Goal: Information Seeking & Learning: Learn about a topic

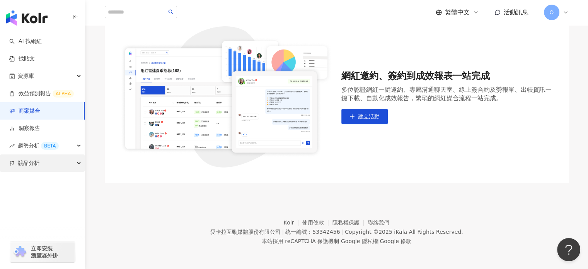
click at [32, 163] on span "競品分析" at bounding box center [29, 162] width 22 height 17
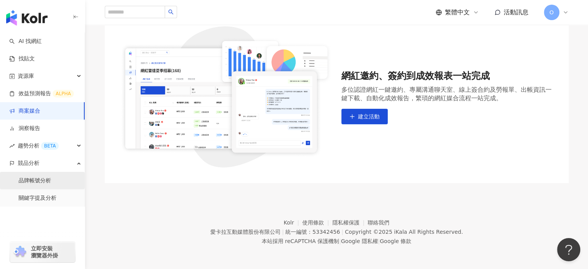
click at [37, 181] on link "品牌帳號分析" at bounding box center [35, 181] width 32 height 8
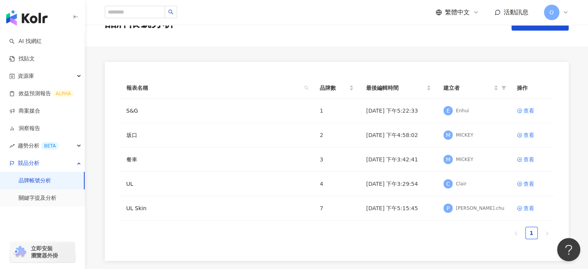
scroll to position [25, 0]
click at [36, 200] on link "關鍵字提及分析" at bounding box center [38, 198] width 38 height 8
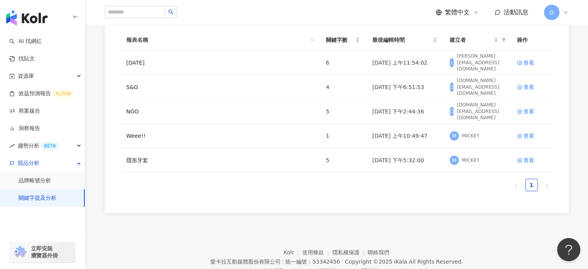
scroll to position [25, 0]
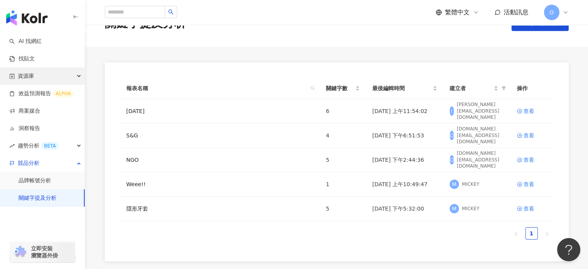
click at [56, 78] on div "資源庫" at bounding box center [42, 75] width 85 height 17
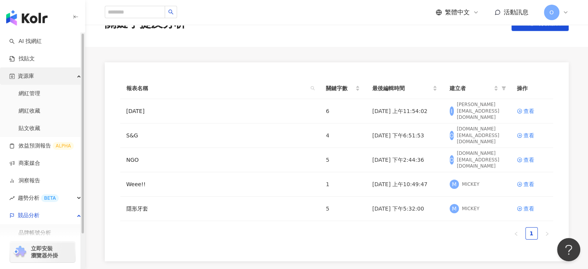
click at [56, 78] on div "資源庫" at bounding box center [42, 75] width 85 height 17
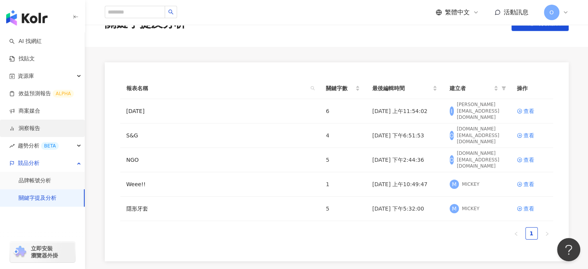
click at [36, 129] on link "洞察報告" at bounding box center [24, 129] width 31 height 8
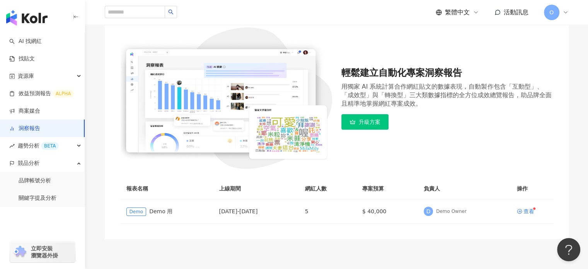
scroll to position [116, 0]
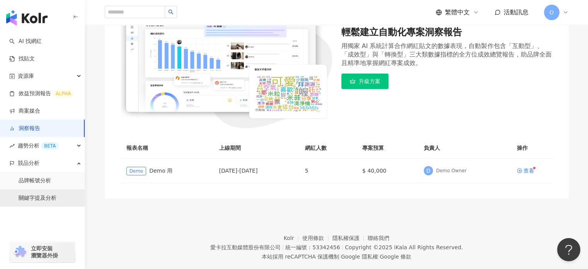
click at [46, 202] on link "關鍵字提及分析" at bounding box center [38, 198] width 38 height 8
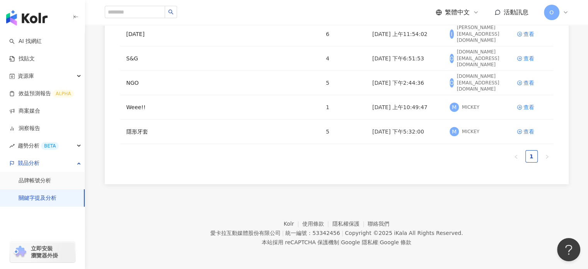
scroll to position [102, 0]
click at [528, 130] on div "查看" at bounding box center [529, 131] width 11 height 9
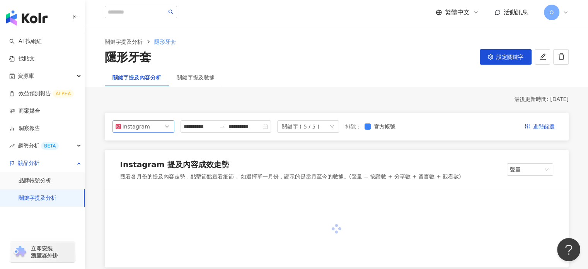
click at [128, 131] on div "Instagram" at bounding box center [135, 127] width 25 height 12
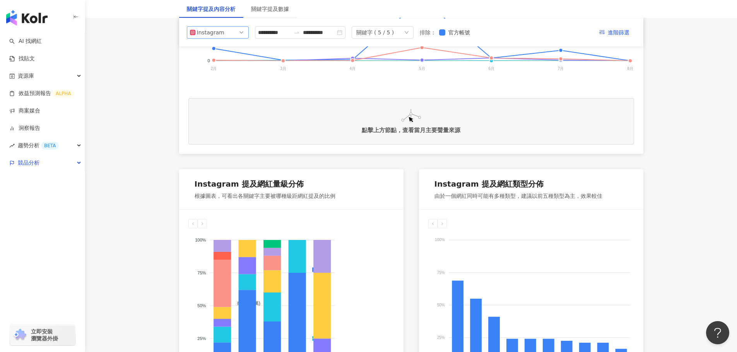
scroll to position [232, 0]
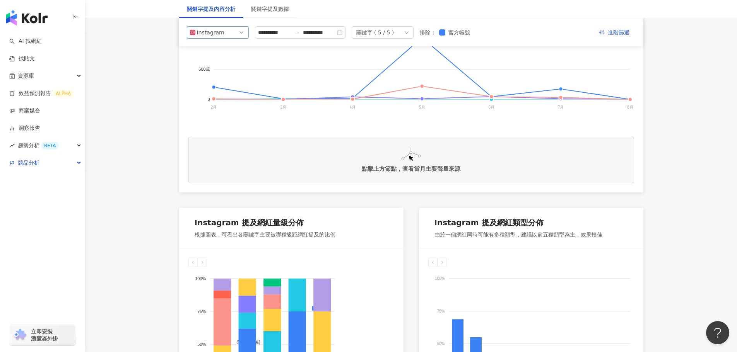
click at [224, 32] on span "Instagram" at bounding box center [218, 33] width 56 height 12
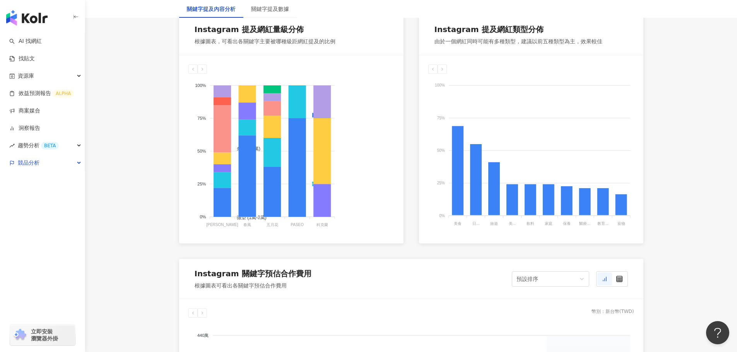
scroll to position [619, 0]
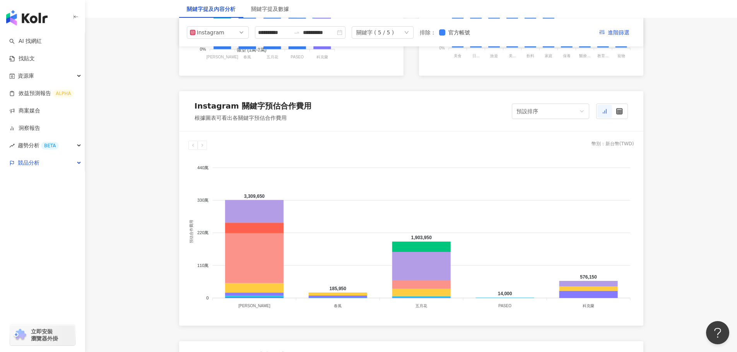
scroll to position [580, 0]
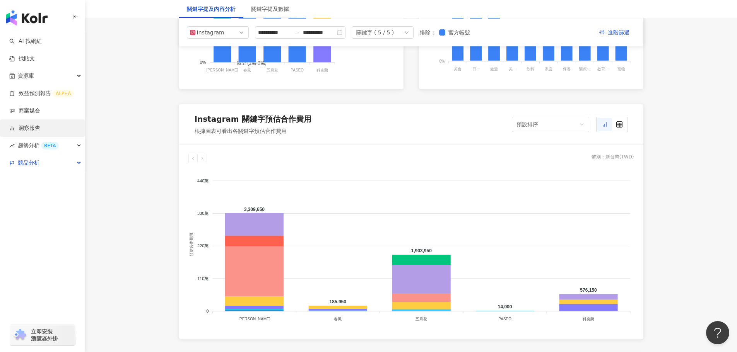
click at [40, 131] on link "洞察報告" at bounding box center [24, 129] width 31 height 8
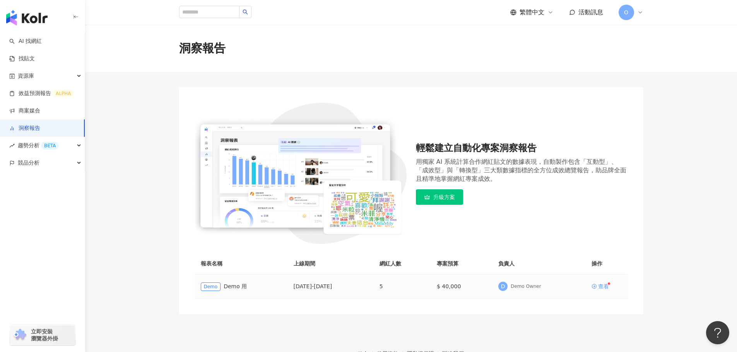
click at [588, 268] on div "查看" at bounding box center [603, 286] width 11 height 5
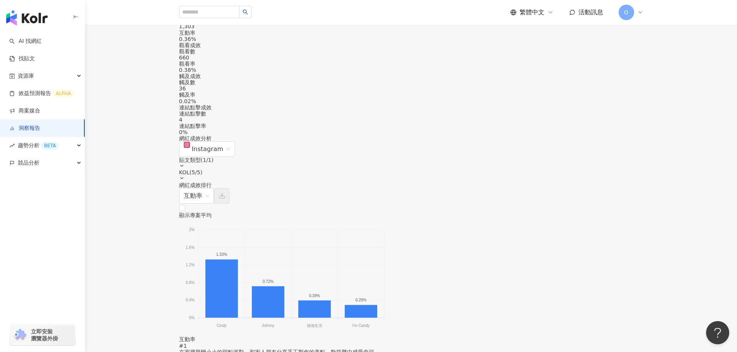
scroll to position [580, 0]
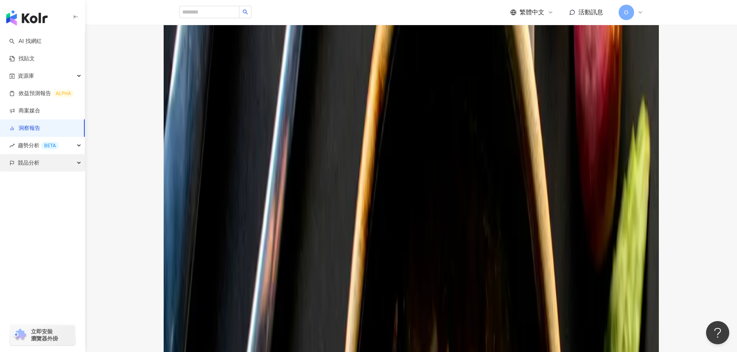
click at [36, 162] on span "競品分析" at bounding box center [29, 162] width 22 height 17
click at [29, 194] on link "關鍵字提及分析" at bounding box center [38, 198] width 38 height 8
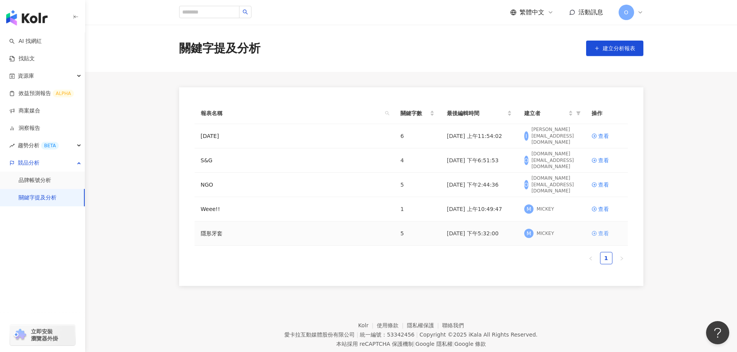
click at [588, 232] on div "查看" at bounding box center [603, 233] width 11 height 9
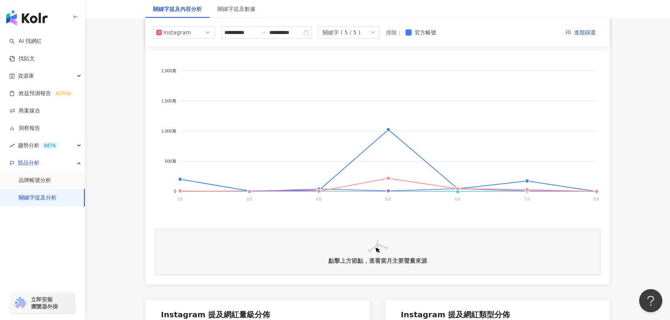
scroll to position [105, 0]
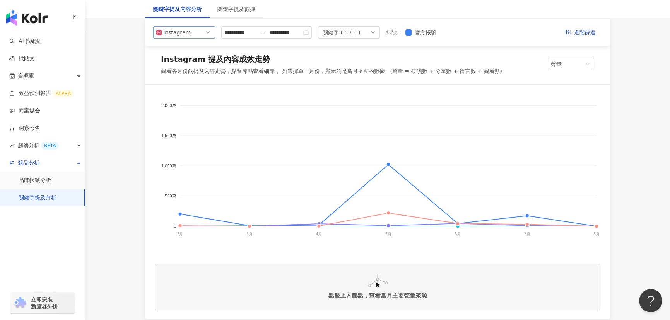
click at [183, 36] on div "Instagram" at bounding box center [175, 33] width 25 height 12
click at [176, 85] on div "Threads" at bounding box center [178, 89] width 25 height 9
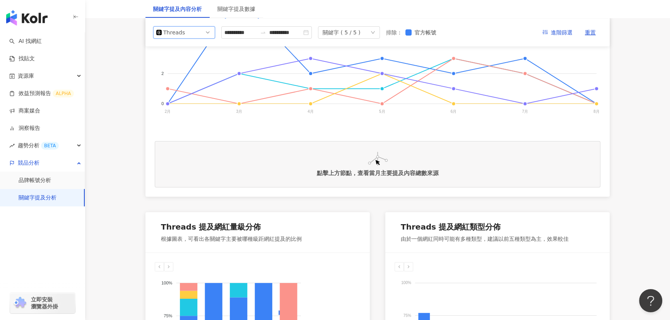
scroll to position [87, 0]
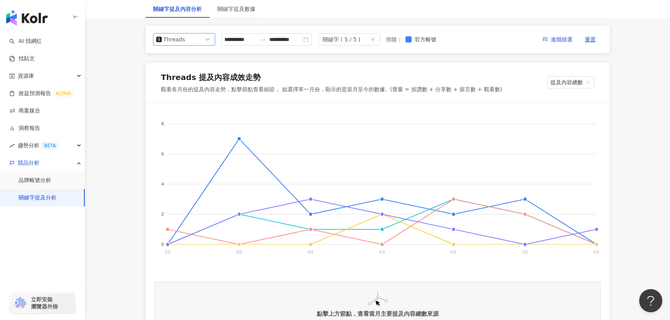
click at [180, 39] on div "Threads" at bounding box center [175, 40] width 25 height 12
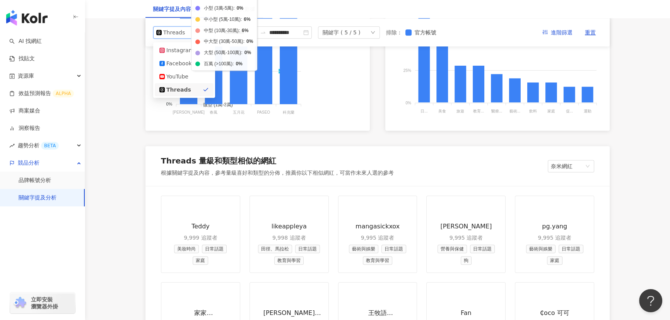
scroll to position [492, 0]
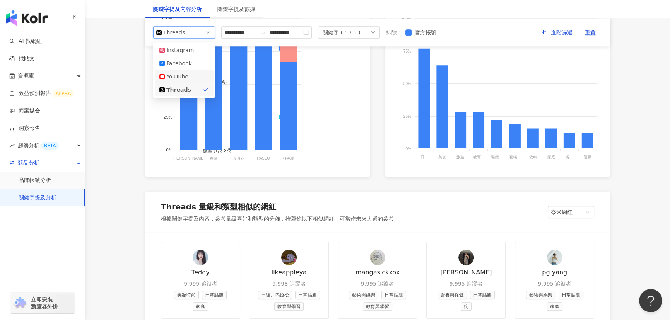
click at [173, 75] on div "YouTube" at bounding box center [178, 76] width 25 height 9
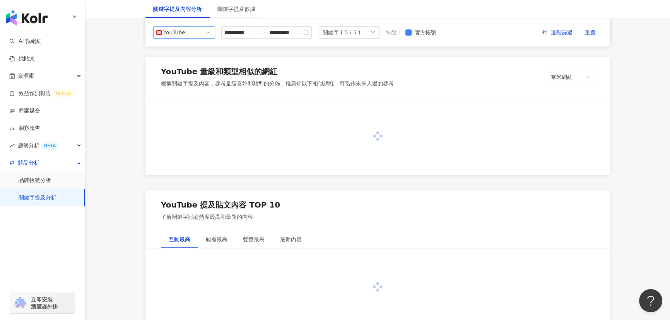
scroll to position [335, 0]
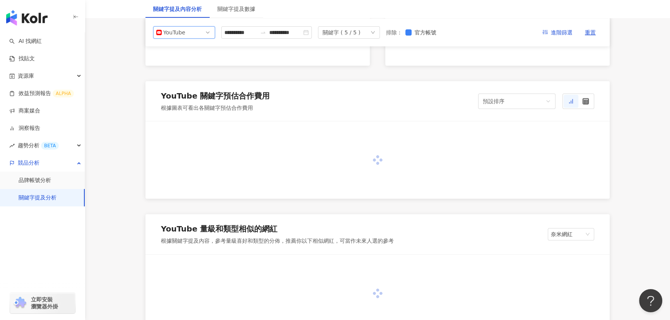
click at [121, 151] on main "**********" at bounding box center [377, 314] width 585 height 1248
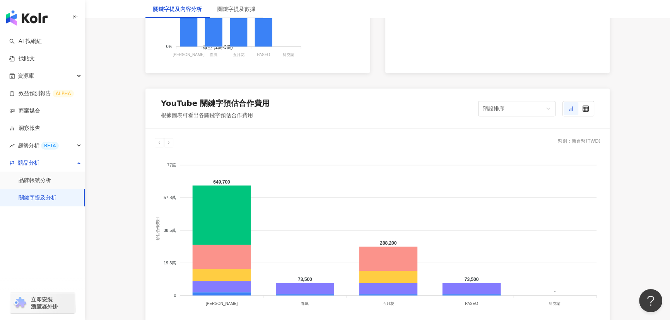
scroll to position [668, 0]
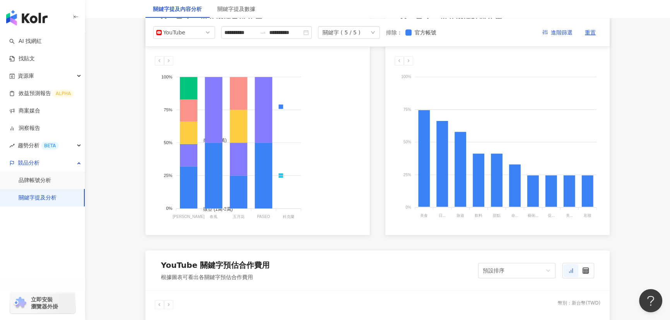
scroll to position [422, 0]
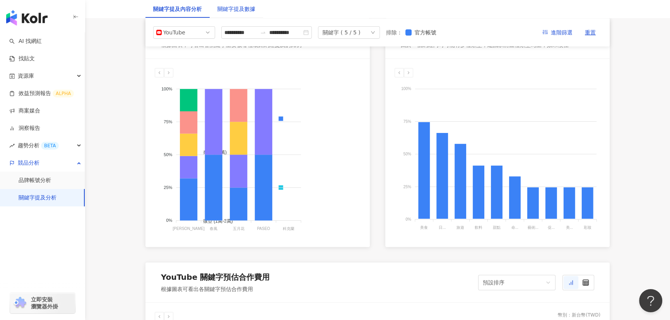
click at [236, 11] on div "關鍵字提及數據" at bounding box center [236, 9] width 38 height 9
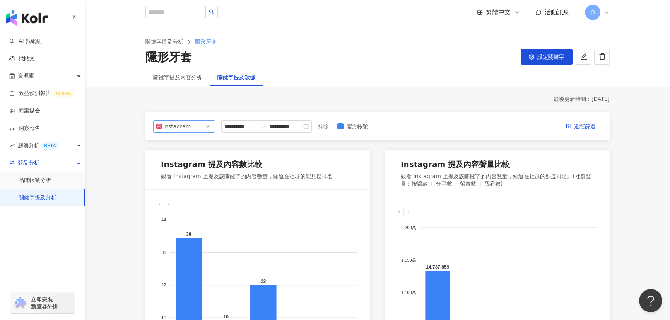
click at [186, 129] on div "Instagram" at bounding box center [175, 127] width 25 height 12
click at [190, 181] on div "Threads" at bounding box center [178, 183] width 25 height 9
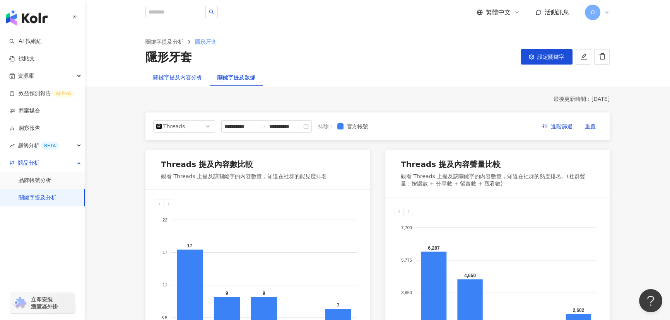
click at [183, 76] on div "關鍵字提及內容分析" at bounding box center [177, 77] width 49 height 9
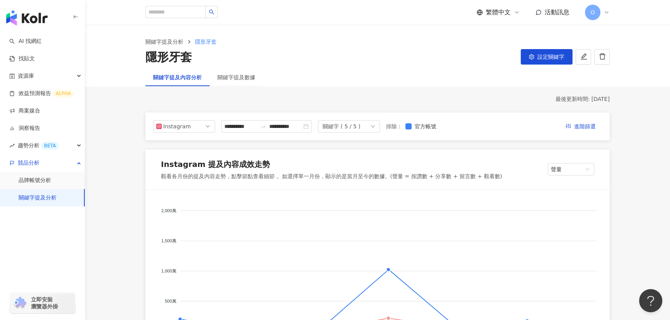
click at [239, 81] on div "關鍵字提及數據" at bounding box center [236, 77] width 53 height 18
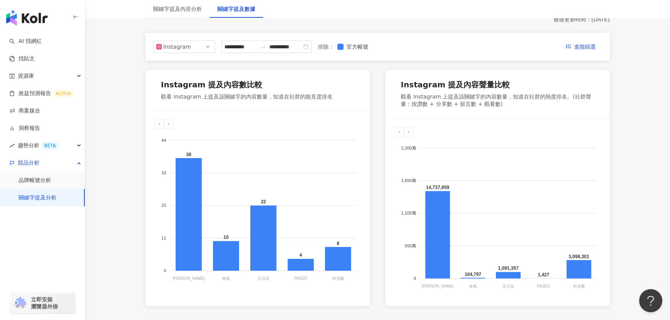
scroll to position [70, 0]
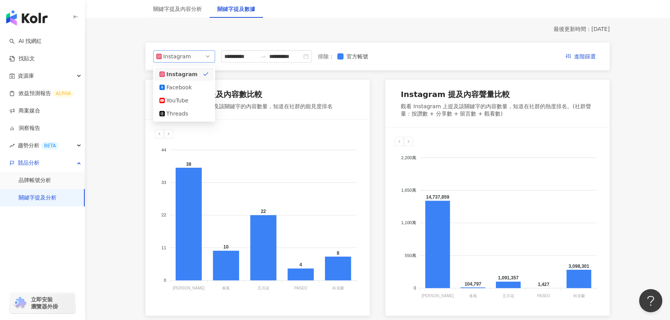
click at [183, 54] on div "Instagram" at bounding box center [175, 57] width 25 height 12
click at [201, 87] on div "Facebook" at bounding box center [183, 87] width 49 height 9
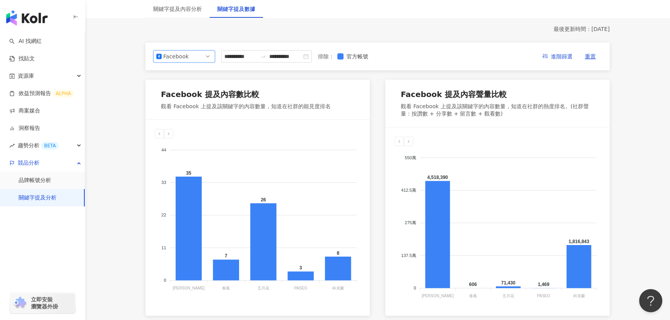
click at [183, 59] on div "Facebook" at bounding box center [175, 57] width 25 height 12
click at [186, 99] on div "YouTube" at bounding box center [178, 100] width 25 height 9
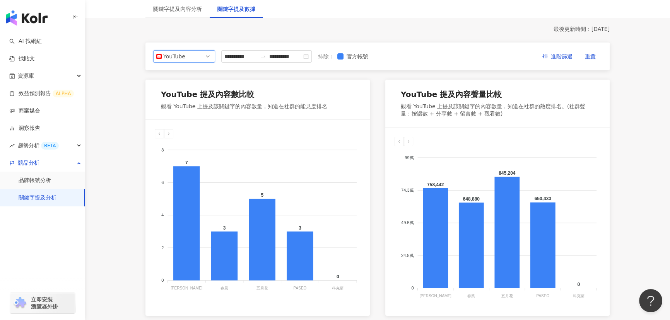
click at [189, 54] on span "YouTube" at bounding box center [184, 57] width 56 height 12
drag, startPoint x: 179, startPoint y: 107, endPoint x: 180, endPoint y: 114, distance: 7.5
click at [180, 114] on div "Threads" at bounding box center [184, 113] width 59 height 13
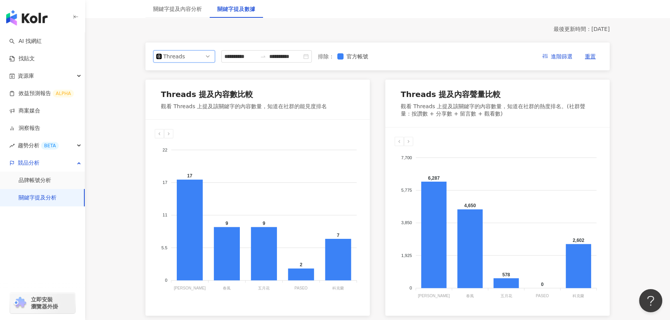
click at [187, 56] on div "Threads" at bounding box center [175, 57] width 25 height 12
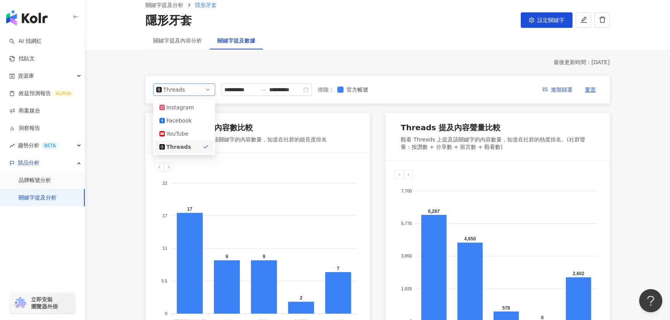
scroll to position [35, 0]
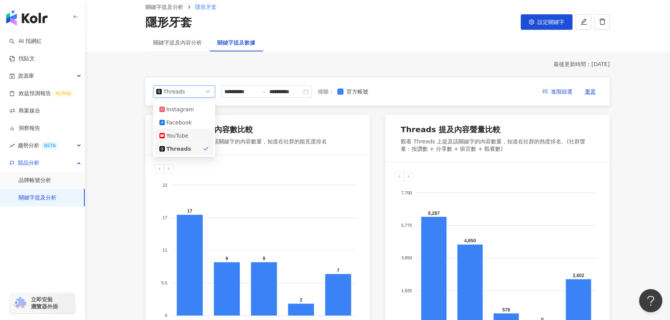
click at [186, 138] on div "YouTube" at bounding box center [178, 135] width 25 height 9
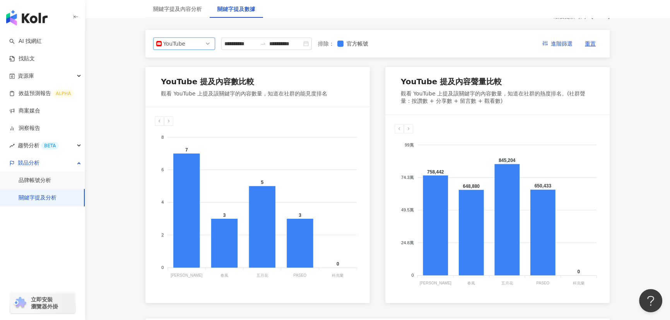
scroll to position [0, 0]
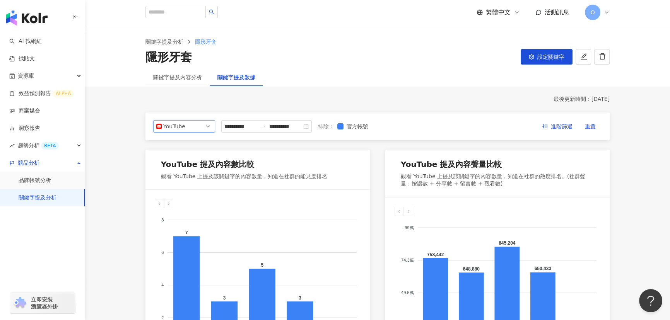
click at [194, 123] on span "YouTube" at bounding box center [184, 127] width 56 height 12
click at [169, 75] on div "關鍵字提及內容分析" at bounding box center [177, 77] width 49 height 9
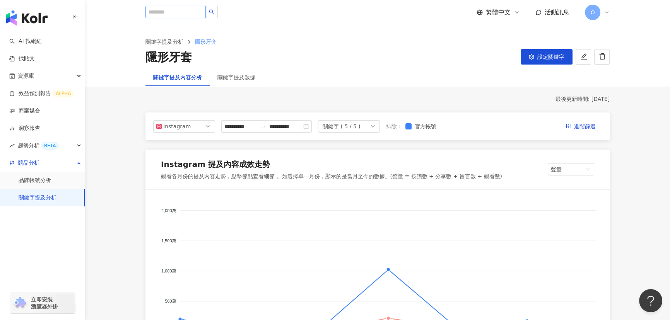
click at [179, 13] on input "search" at bounding box center [175, 12] width 60 height 12
click at [183, 123] on div "Instagram" at bounding box center [175, 127] width 25 height 12
click at [274, 84] on div "關鍵字提及內容分析 關鍵字提及數據" at bounding box center [377, 77] width 495 height 18
click at [29, 131] on link "洞察報告" at bounding box center [24, 129] width 31 height 8
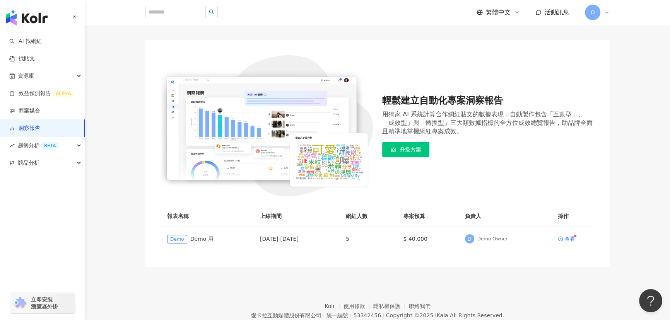
scroll to position [70, 0]
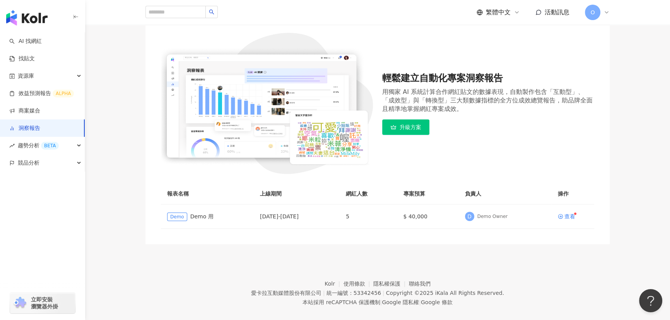
click at [309, 138] on img at bounding box center [267, 103] width 212 height 141
click at [572, 217] on div "查看" at bounding box center [569, 216] width 11 height 5
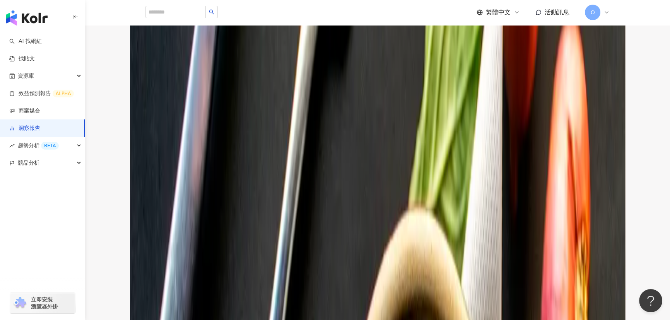
scroll to position [119, 0]
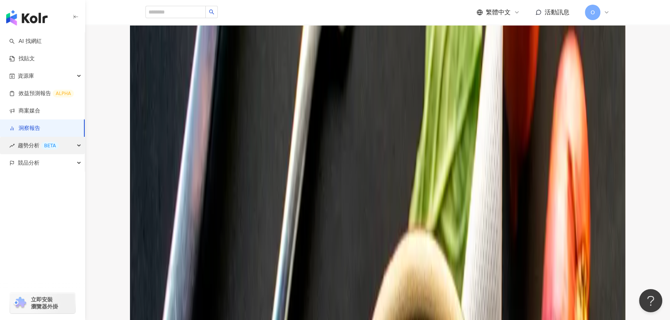
click at [45, 144] on div "BETA" at bounding box center [50, 146] width 18 height 8
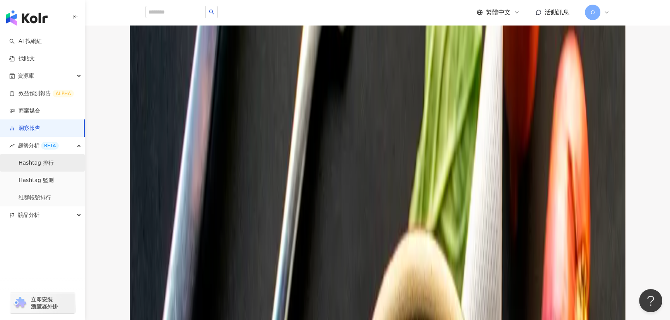
click at [54, 165] on link "Hashtag 排行" at bounding box center [36, 163] width 35 height 8
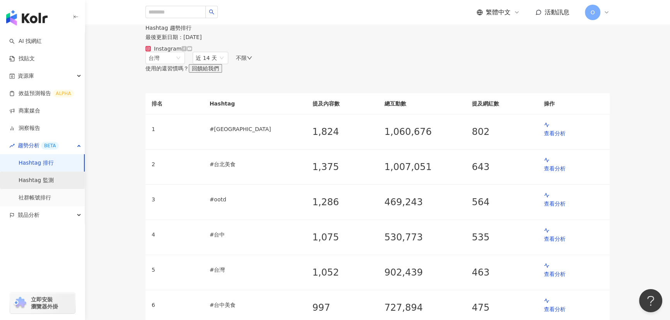
click at [45, 183] on link "Hashtag 監測" at bounding box center [36, 181] width 35 height 8
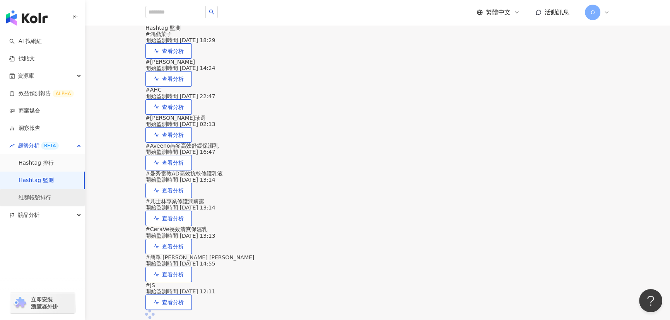
click at [43, 202] on link "社群帳號排行" at bounding box center [35, 198] width 32 height 8
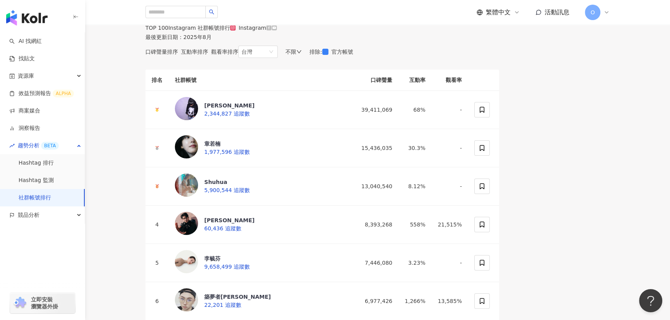
click at [302, 55] on div "不限" at bounding box center [293, 52] width 16 height 6
click at [266, 31] on div "Instagram" at bounding box center [248, 28] width 36 height 6
click at [235, 30] on icon at bounding box center [233, 28] width 4 height 4
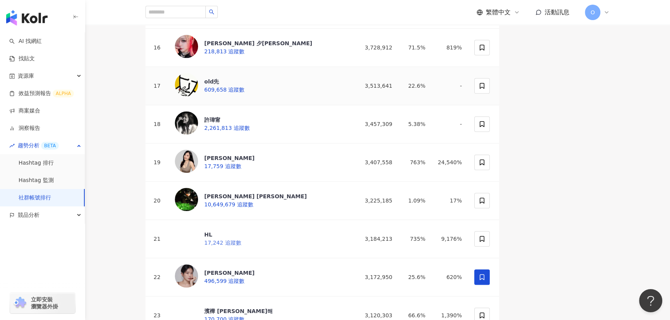
scroll to position [738, 0]
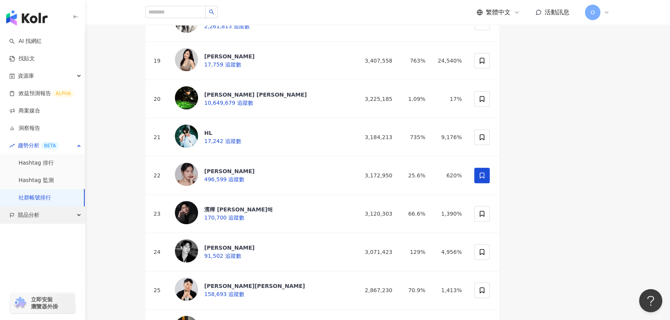
click at [35, 214] on span "競品分析" at bounding box center [29, 214] width 22 height 17
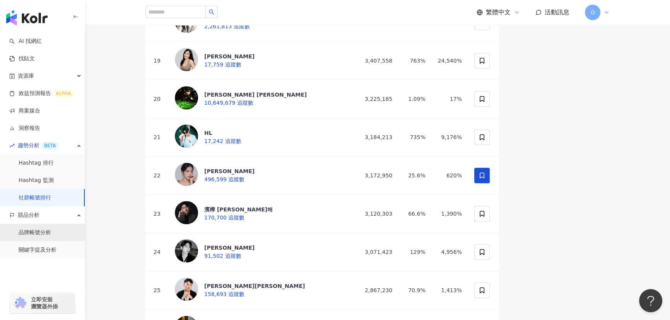
click at [51, 231] on link "品牌帳號分析" at bounding box center [35, 233] width 32 height 8
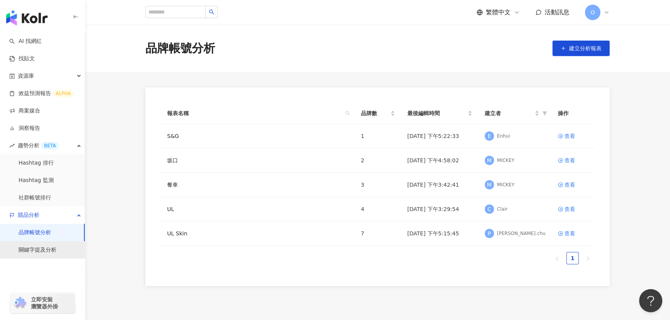
click at [51, 248] on link "關鍵字提及分析" at bounding box center [38, 250] width 38 height 8
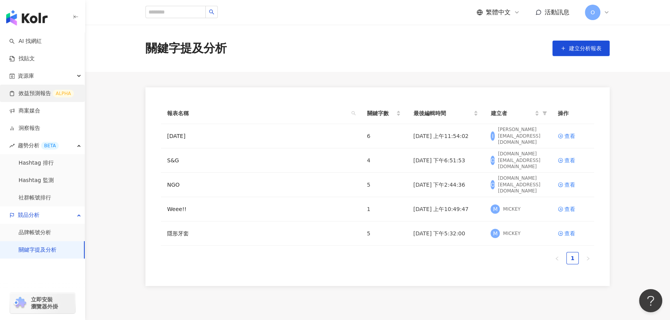
click at [39, 92] on link "效益預測報告 ALPHA" at bounding box center [41, 94] width 65 height 8
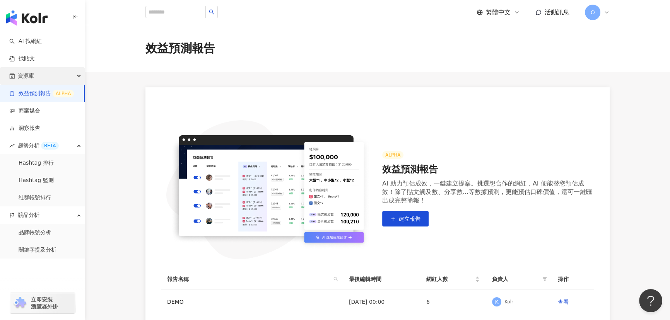
click at [40, 77] on div "資源庫" at bounding box center [42, 75] width 85 height 17
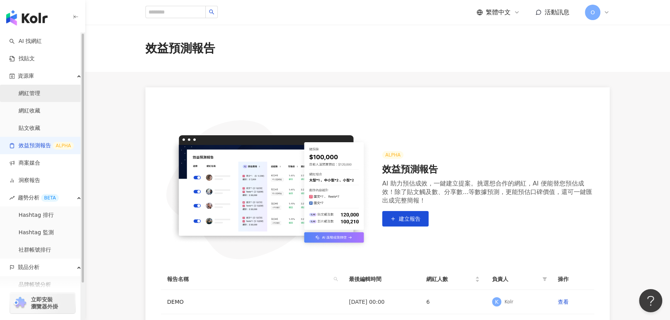
click at [39, 90] on link "網紅管理" at bounding box center [30, 94] width 22 height 8
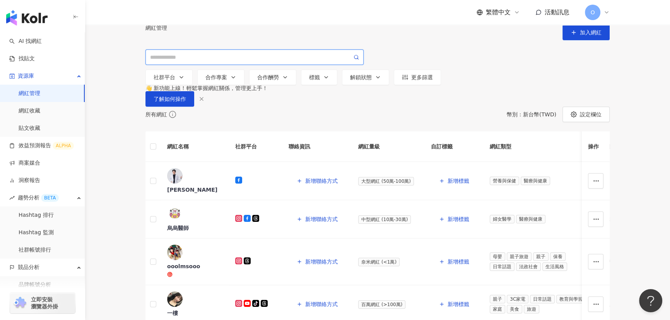
click at [235, 61] on input "search" at bounding box center [251, 57] width 202 height 9
click at [186, 83] on button "社群平台" at bounding box center [168, 77] width 47 height 15
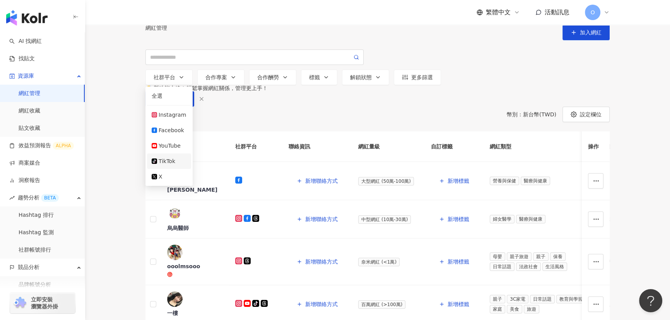
click at [173, 165] on div "TikTok" at bounding box center [167, 161] width 17 height 9
click at [178, 165] on div "TikTok" at bounding box center [168, 161] width 19 height 9
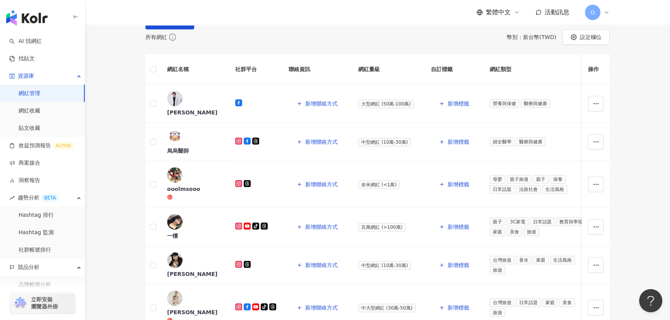
scroll to position [140, 0]
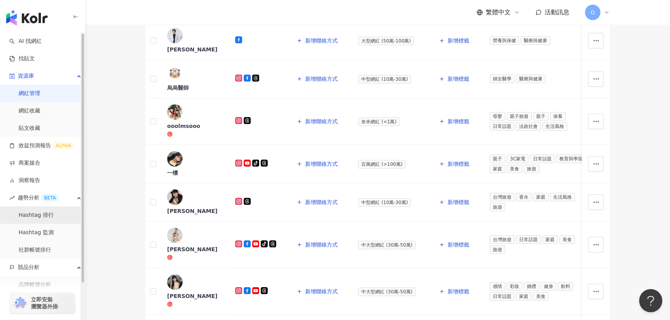
click at [31, 212] on link "Hashtag 排行" at bounding box center [36, 216] width 35 height 8
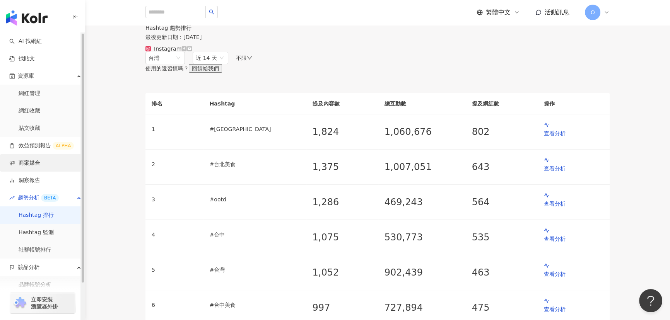
click at [36, 160] on link "商案媒合" at bounding box center [24, 163] width 31 height 8
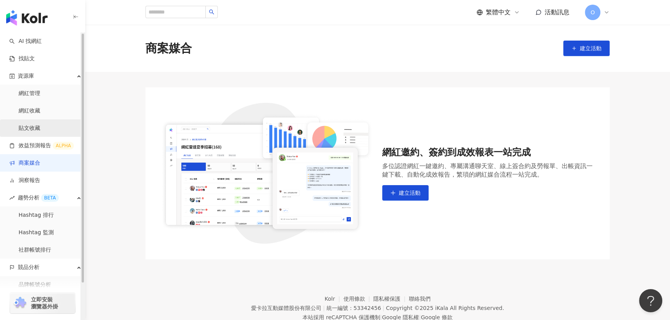
click at [33, 131] on link "貼文收藏" at bounding box center [30, 129] width 22 height 8
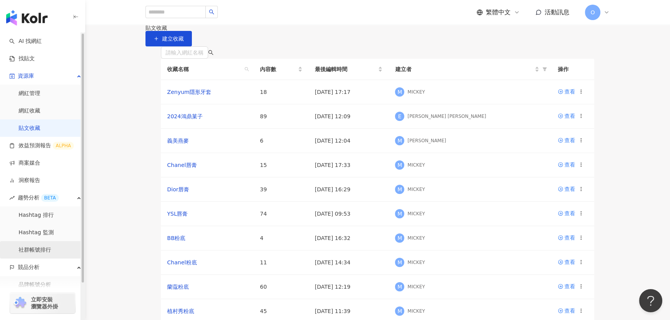
click at [46, 246] on link "社群帳號排行" at bounding box center [35, 250] width 32 height 8
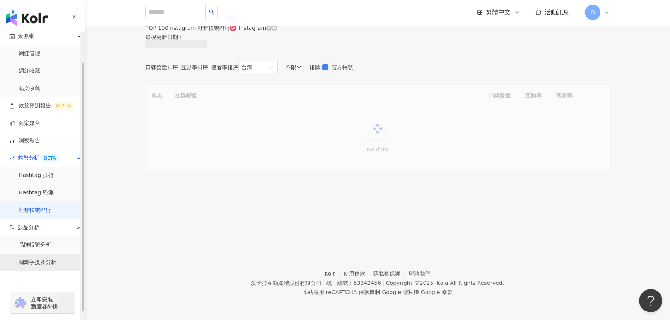
scroll to position [41, 0]
click at [46, 259] on link "關鍵字提及分析" at bounding box center [38, 261] width 38 height 8
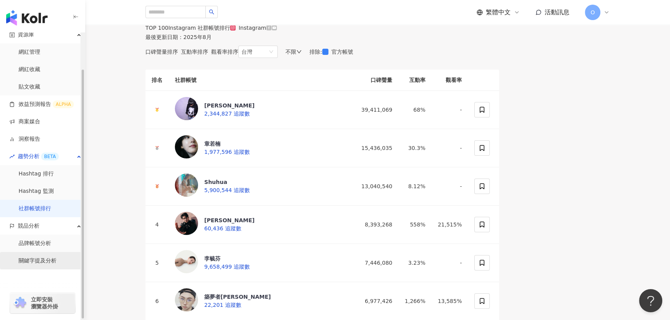
click at [42, 257] on link "關鍵字提及分析" at bounding box center [38, 261] width 38 height 8
click at [41, 260] on link "關鍵字提及分析" at bounding box center [38, 261] width 38 height 8
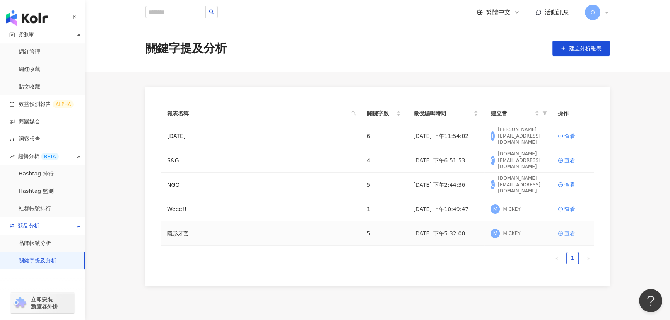
click at [568, 232] on div "查看" at bounding box center [569, 233] width 11 height 9
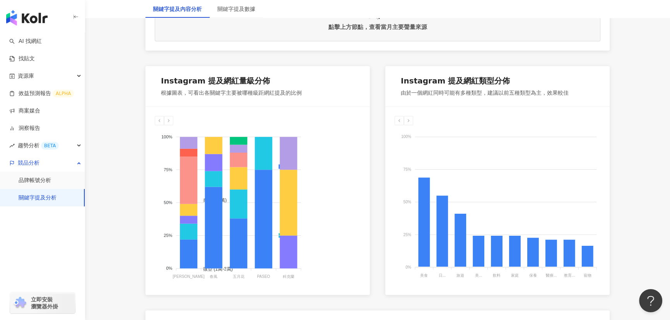
scroll to position [387, 0]
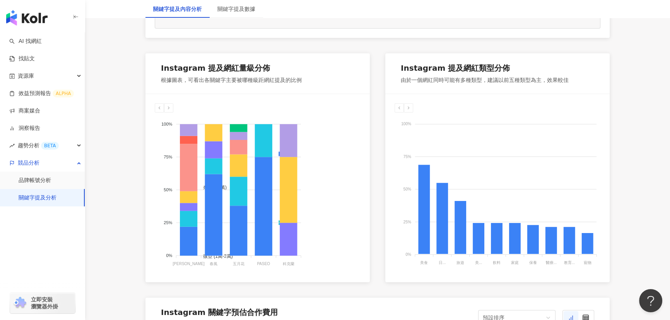
click at [348, 120] on foreignobject "奈米 (<1萬) 微型 (1萬-3萬) 小型 (3萬-5萬) 中小型 (5萬-10萬) 中型 (10萬-30萬) 中大型 (30萬-50萬) 大型 (50萬-…" at bounding box center [258, 190] width 206 height 155
click at [360, 131] on div "奈米 (<1萬) 微型 (1萬-3萬) 小型 (3萬-5萬) 中小型 (5萬-10萬) 中型 (10萬-30萬) 中大型 (30萬-50萬) 大型 (50萬-…" at bounding box center [257, 188] width 224 height 188
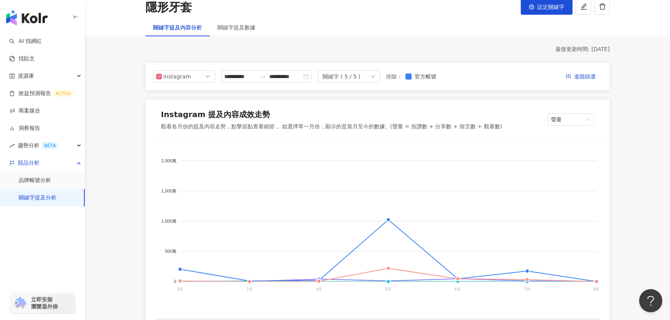
scroll to position [0, 0]
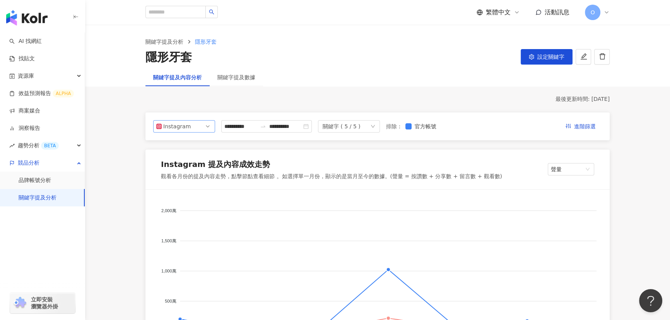
click at [181, 123] on div "Instagram" at bounding box center [175, 127] width 25 height 12
click at [193, 155] on div "Facebook" at bounding box center [183, 157] width 49 height 9
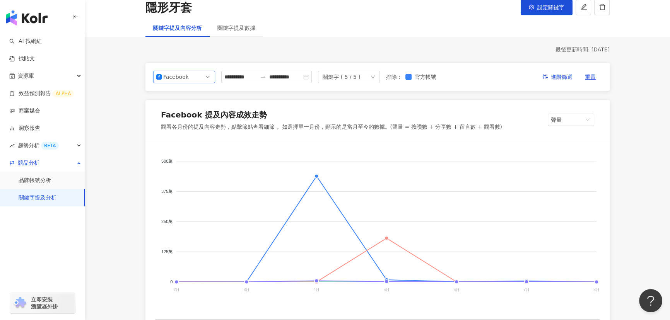
scroll to position [35, 0]
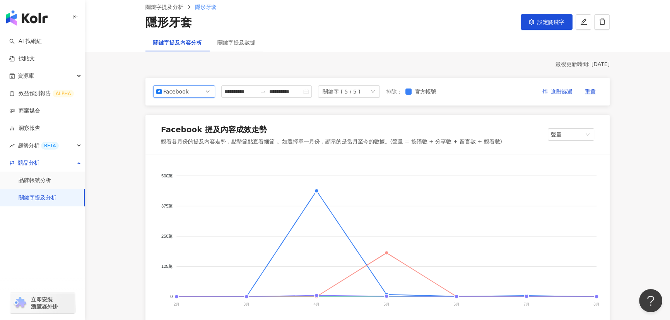
click at [195, 90] on span "Facebook" at bounding box center [184, 92] width 56 height 12
click at [196, 134] on div "YouTube" at bounding box center [183, 135] width 49 height 9
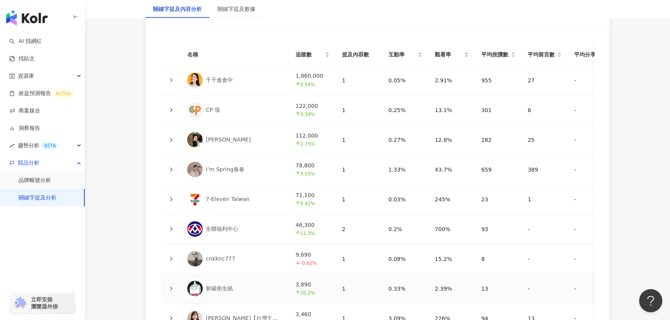
scroll to position [1939, 0]
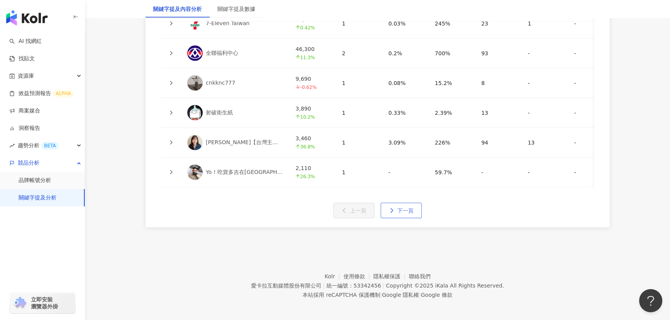
click at [399, 209] on span "下一頁" at bounding box center [405, 211] width 16 height 6
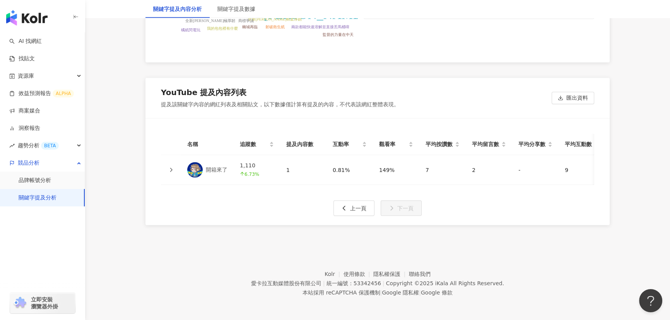
scroll to position [1671, 0]
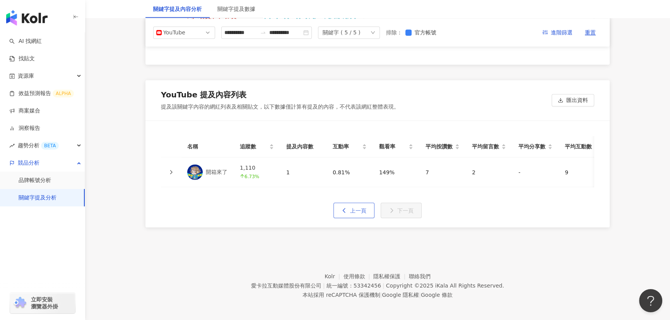
click at [359, 207] on span "上一頁" at bounding box center [358, 210] width 16 height 6
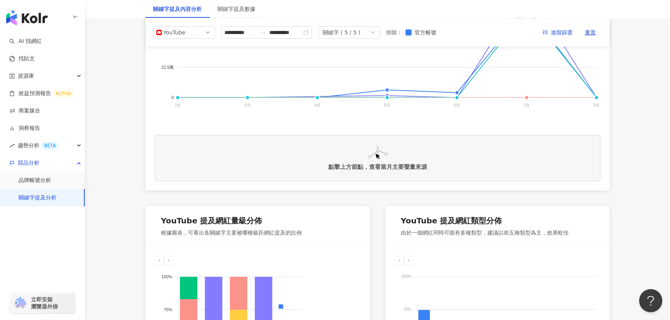
scroll to position [140, 0]
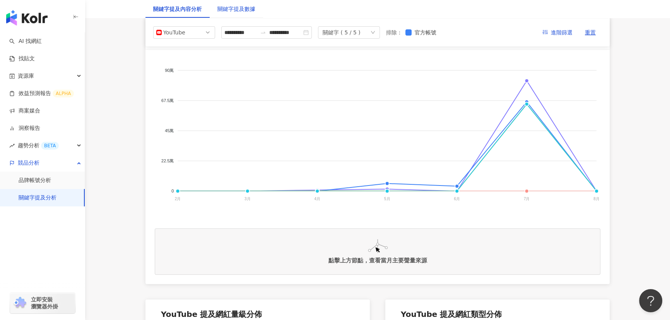
click at [230, 9] on div "關鍵字提及數據" at bounding box center [236, 9] width 38 height 9
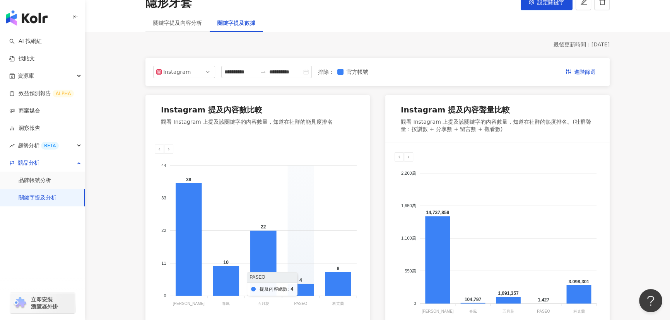
scroll to position [35, 0]
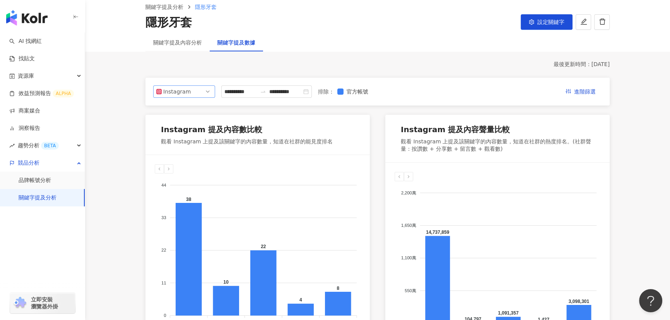
click at [188, 95] on span "Instagram" at bounding box center [184, 92] width 56 height 12
click at [185, 127] on div "Facebook" at bounding box center [184, 122] width 59 height 13
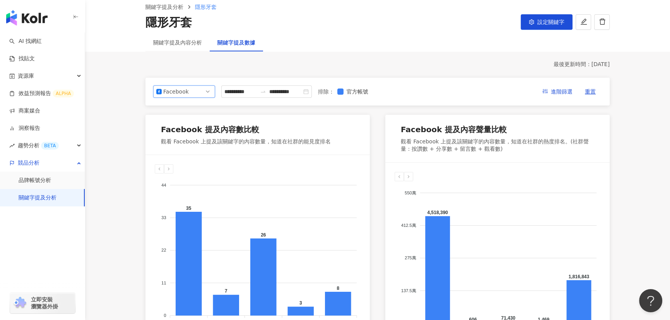
click at [195, 91] on span "Facebook" at bounding box center [184, 92] width 56 height 12
click at [193, 136] on div "YouTube" at bounding box center [183, 135] width 49 height 9
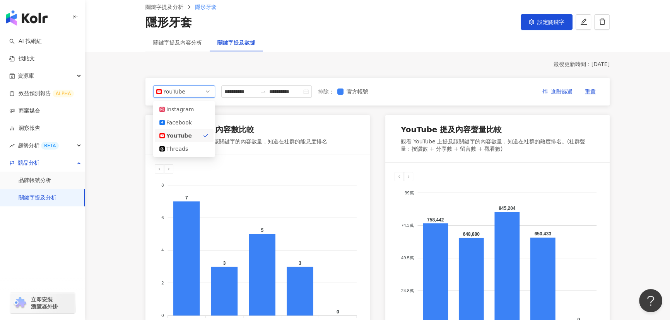
click at [175, 92] on div "YouTube" at bounding box center [175, 92] width 25 height 12
click at [185, 110] on div "Instagram" at bounding box center [178, 109] width 25 height 9
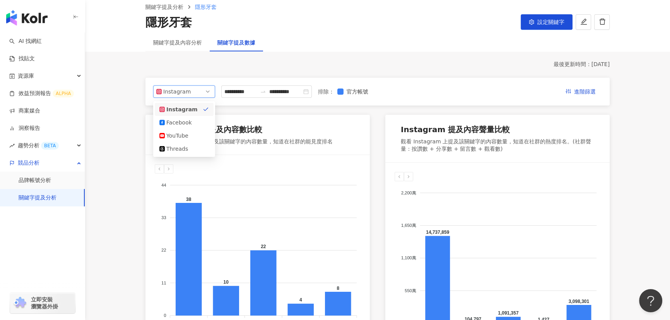
click at [183, 96] on div "Instagram" at bounding box center [175, 92] width 25 height 12
click at [181, 118] on div "Facebook" at bounding box center [178, 122] width 25 height 9
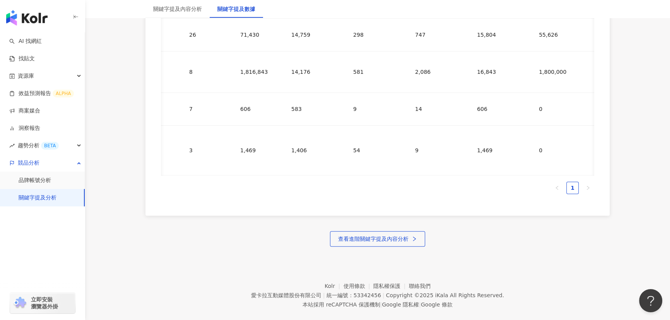
scroll to position [0, 0]
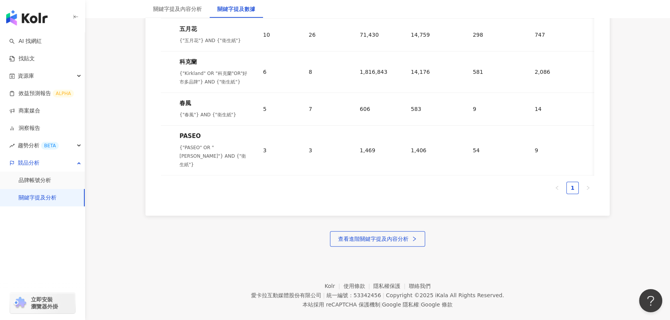
click at [378, 197] on div "關鍵字名稱 提及網紅數 提及內容總數 提及內容聲量 提及內容總按讚數 提及內容總留言數 提及內容總分享數 提及內容總互動數 提及內容總觀看數 [PERSON_…" at bounding box center [377, 74] width 464 height 284
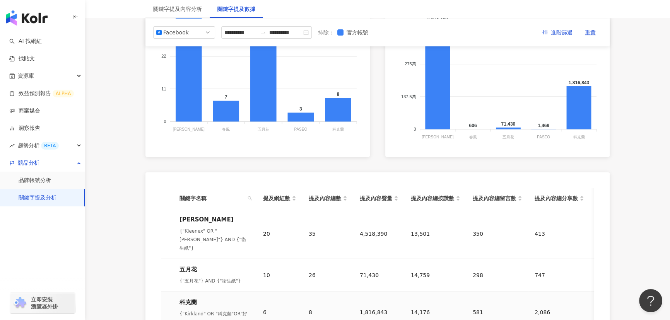
scroll to position [188, 0]
